Goal: Task Accomplishment & Management: Complete application form

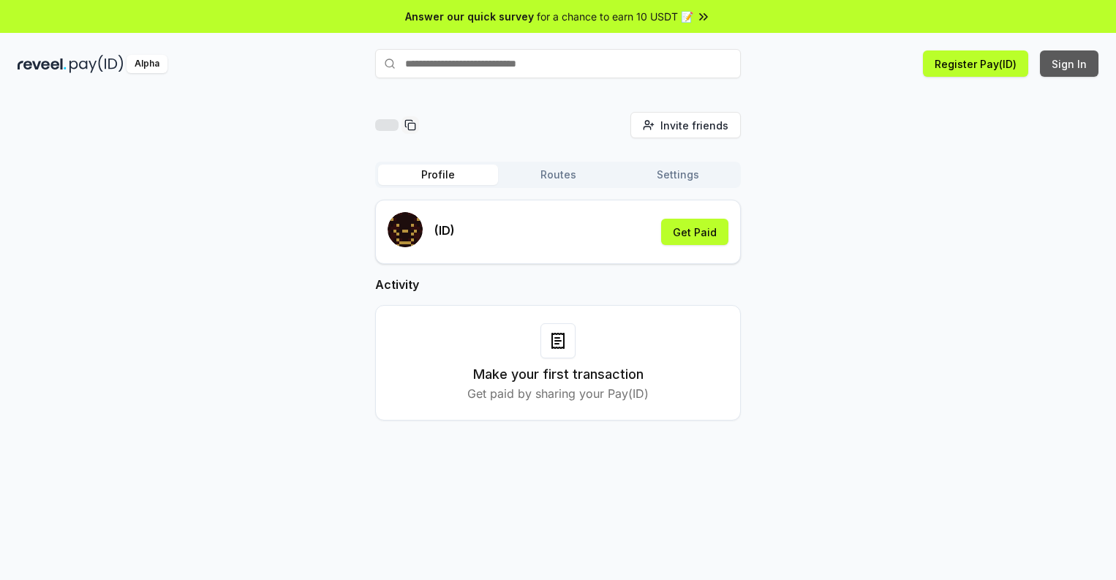
click at [1070, 64] on button "Sign In" at bounding box center [1069, 63] width 59 height 26
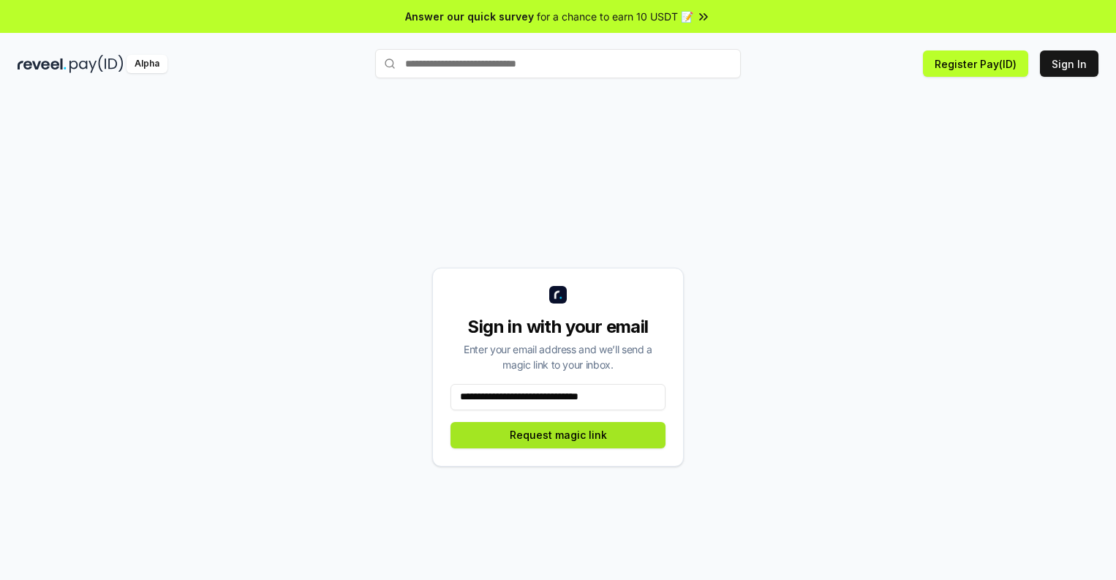
type input "**********"
click at [558, 434] on button "Request magic link" at bounding box center [557, 435] width 215 height 26
